Goal: Transaction & Acquisition: Purchase product/service

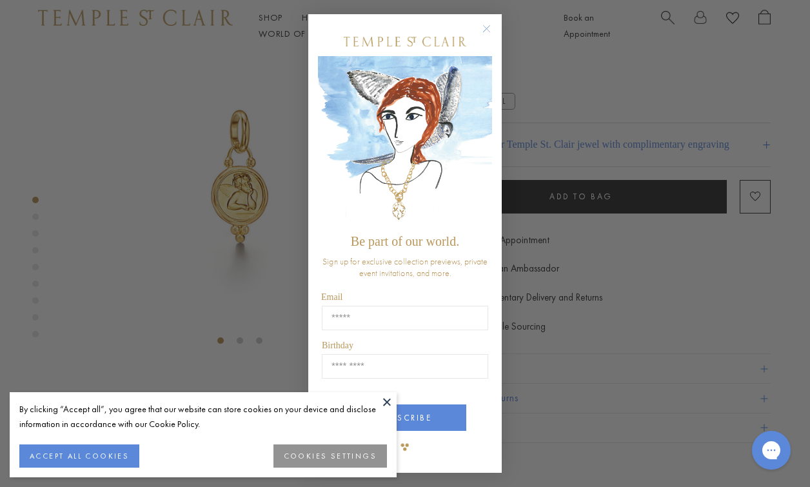
scroll to position [52, 0]
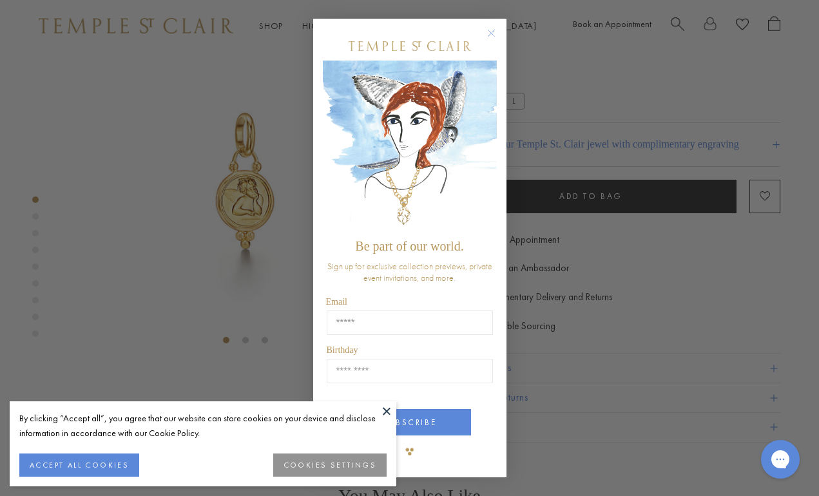
click at [494, 31] on circle "Close dialog" at bounding box center [491, 33] width 15 height 15
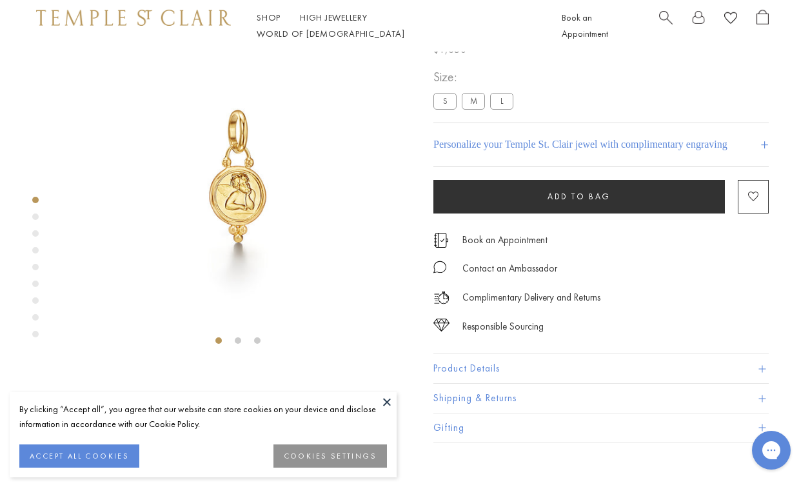
click at [242, 166] on img at bounding box center [238, 176] width 352 height 352
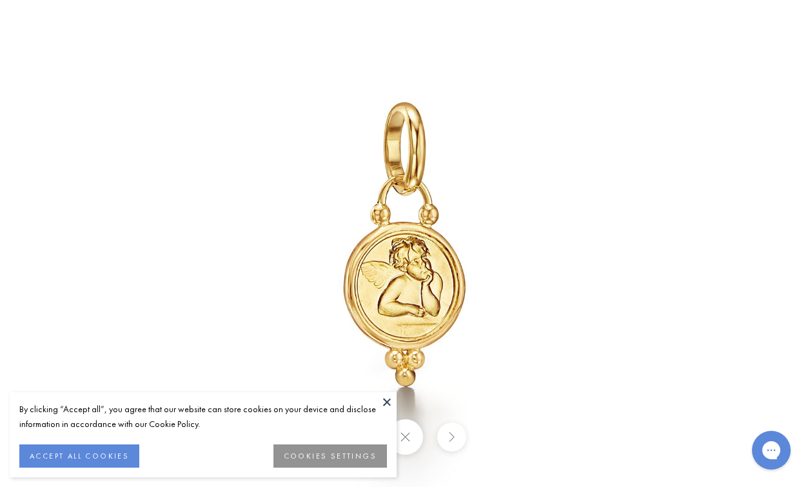
click at [254, 165] on div at bounding box center [655, 244] width 1255 height 754
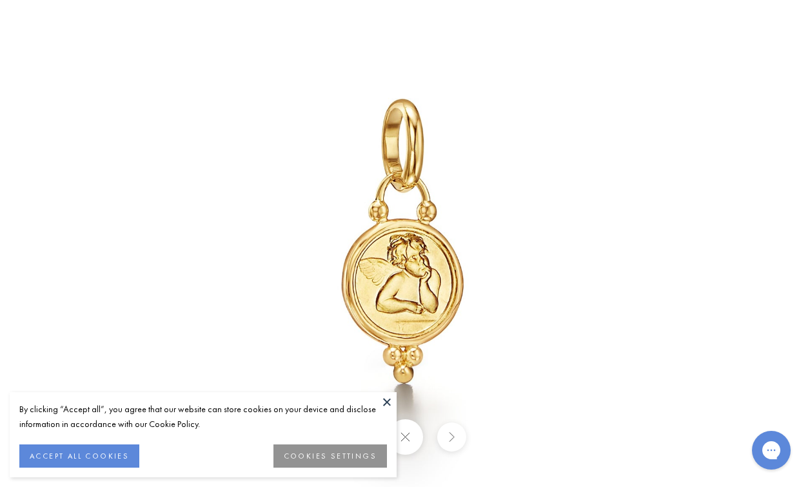
drag, startPoint x: 413, startPoint y: 263, endPoint x: 375, endPoint y: 236, distance: 46.7
click at [375, 236] on img at bounding box center [403, 240] width 754 height 754
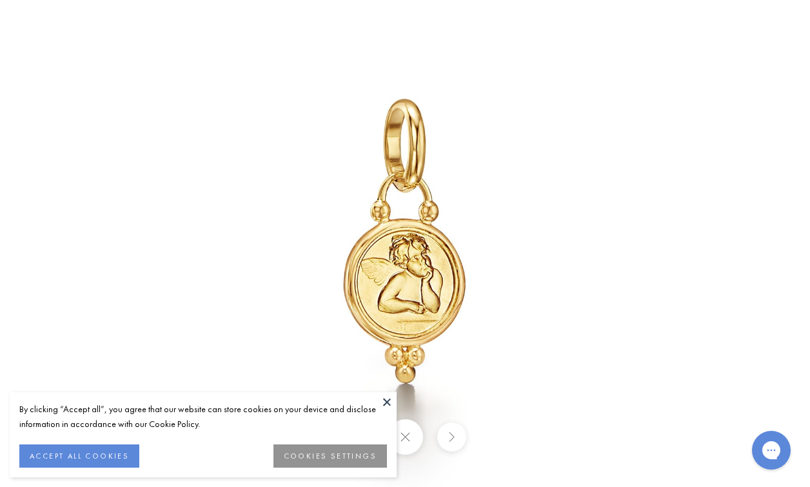
click at [424, 269] on img at bounding box center [405, 240] width 754 height 754
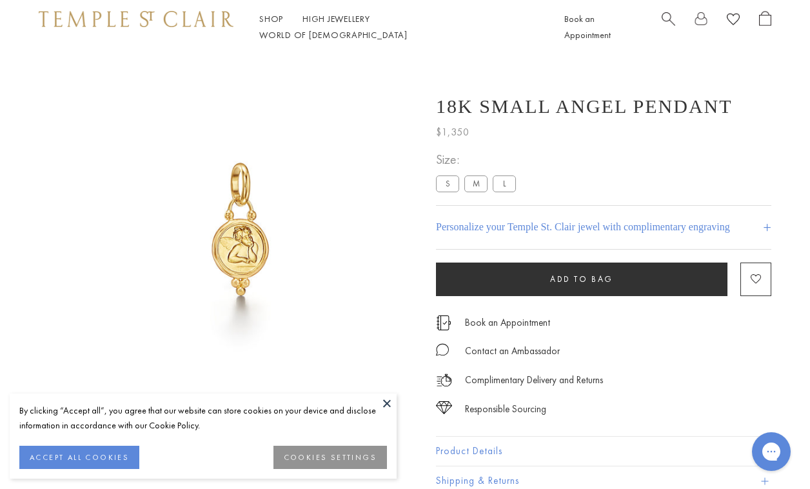
scroll to position [52, 0]
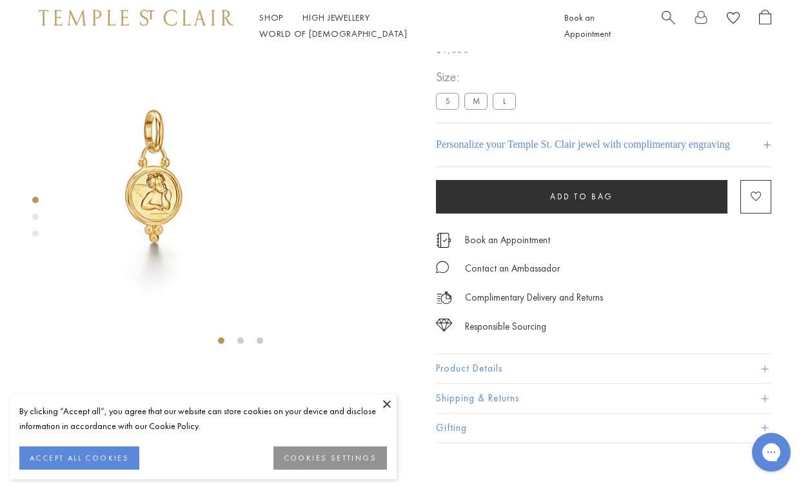
click at [173, 103] on img at bounding box center [154, 176] width 352 height 352
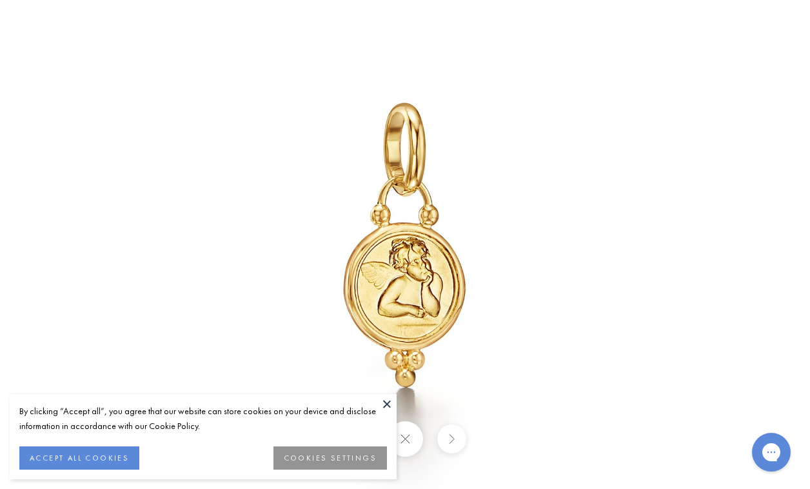
click at [293, 187] on img at bounding box center [405, 244] width 754 height 754
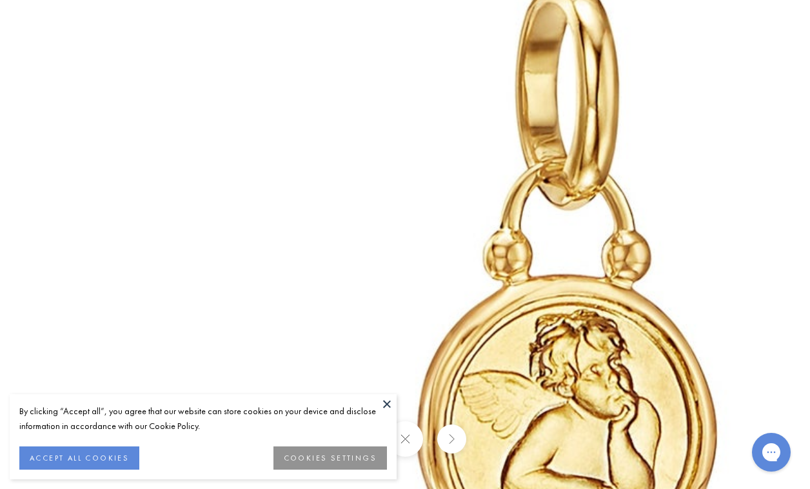
click at [472, 289] on img at bounding box center [568, 328] width 1857 height 1857
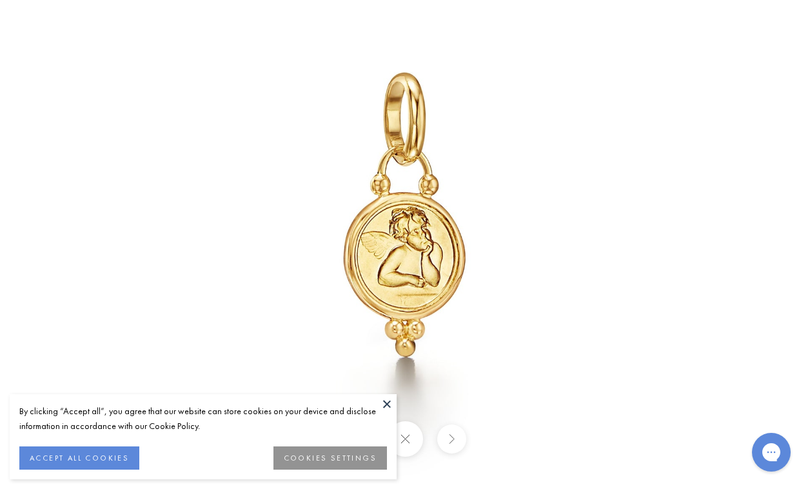
click at [541, 354] on img at bounding box center [405, 214] width 754 height 754
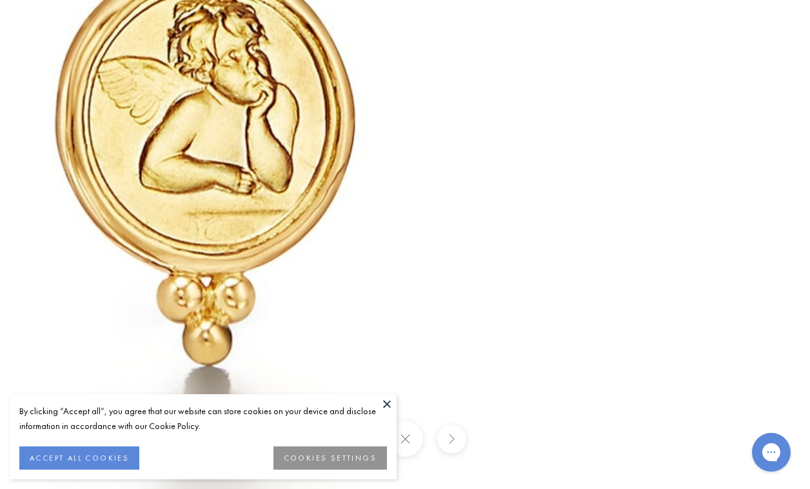
click at [541, 354] on img at bounding box center [206, 14] width 1857 height 1857
